Goal: Find specific page/section: Find specific page/section

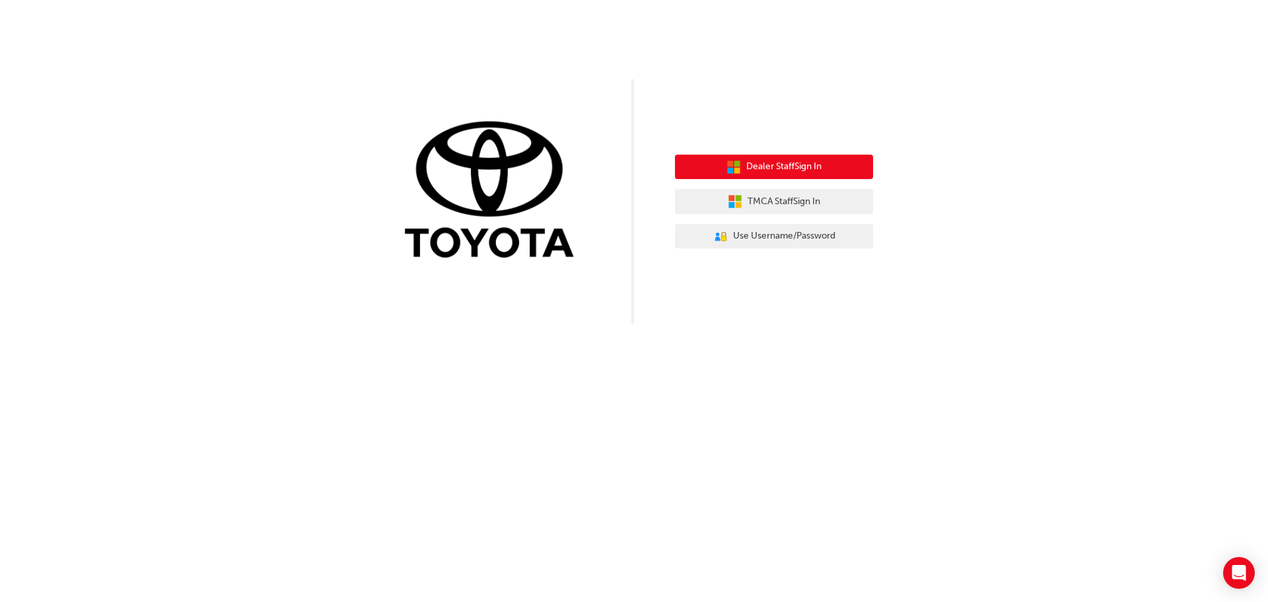
click at [766, 164] on span "Dealer Staff Sign In" at bounding box center [783, 166] width 75 height 15
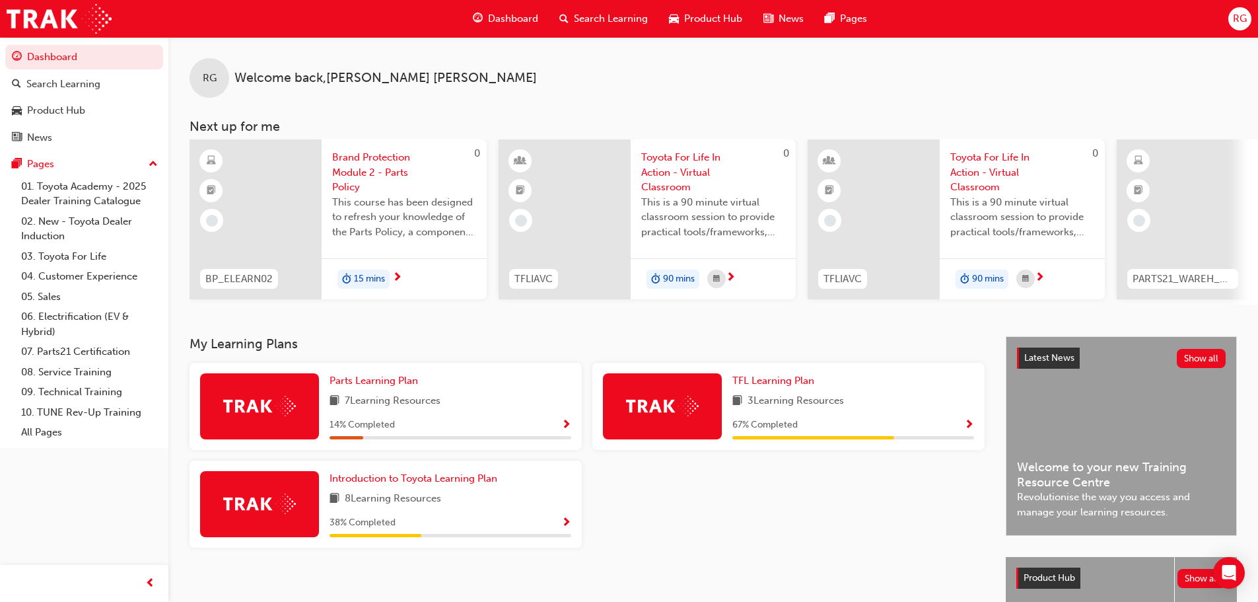
click at [971, 429] on span "Show Progress" at bounding box center [969, 425] width 10 height 12
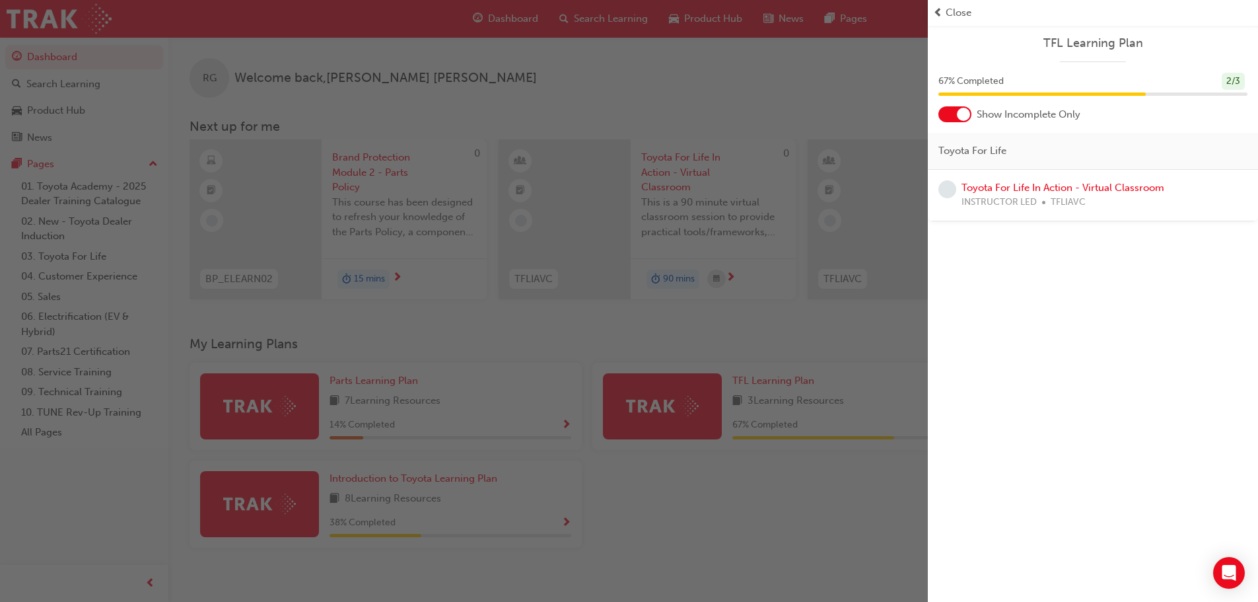
click at [959, 116] on div at bounding box center [963, 114] width 13 height 13
click at [947, 116] on div at bounding box center [946, 114] width 13 height 13
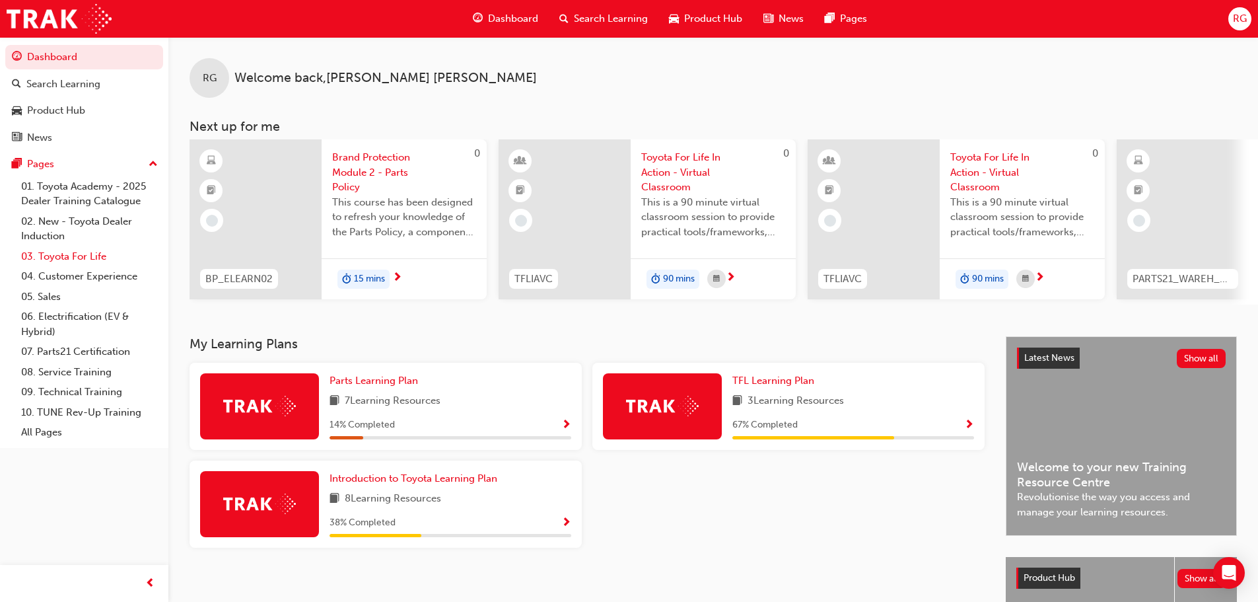
click at [64, 258] on link "03. Toyota For Life" at bounding box center [89, 256] width 147 height 20
